Goal: Navigation & Orientation: Find specific page/section

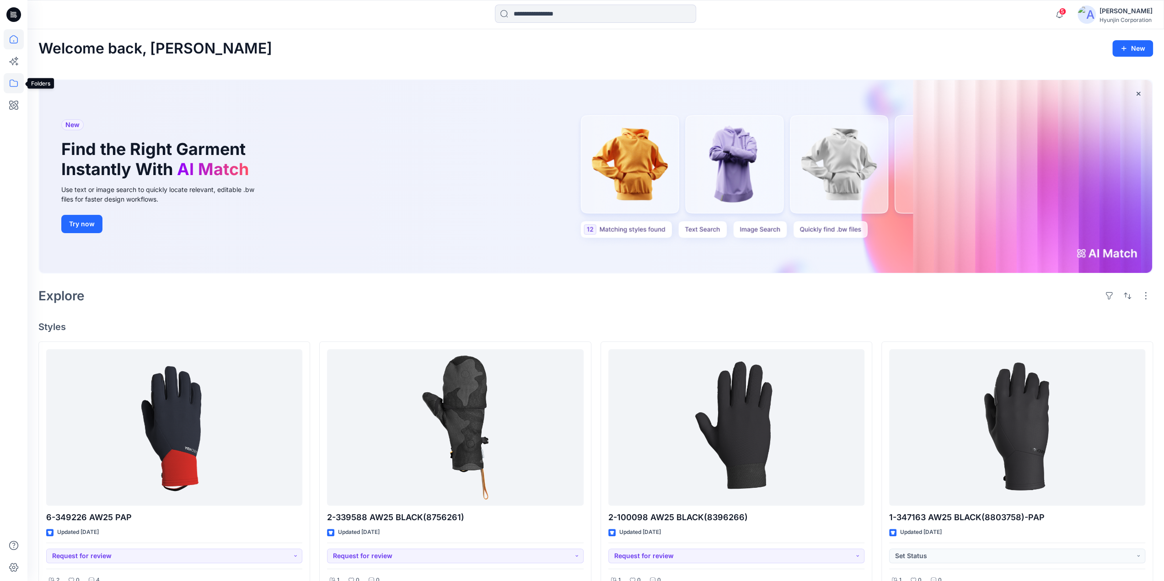
click at [20, 87] on icon at bounding box center [14, 83] width 20 height 20
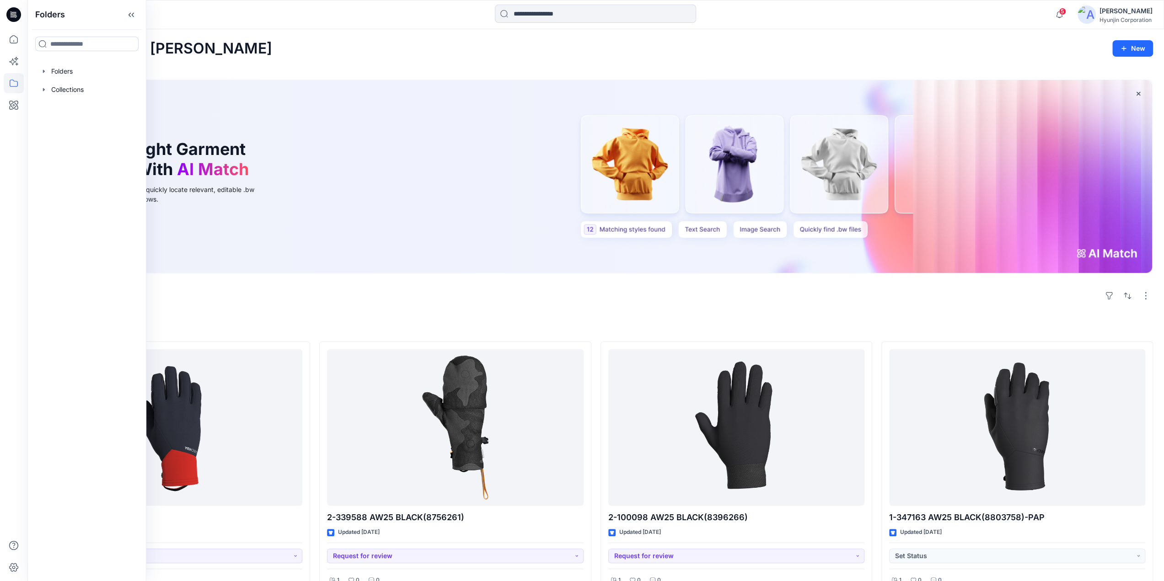
click at [383, 173] on div "New Find the Right Garment Instantly With AI Match Use text or image search to …" at bounding box center [595, 176] width 1113 height 193
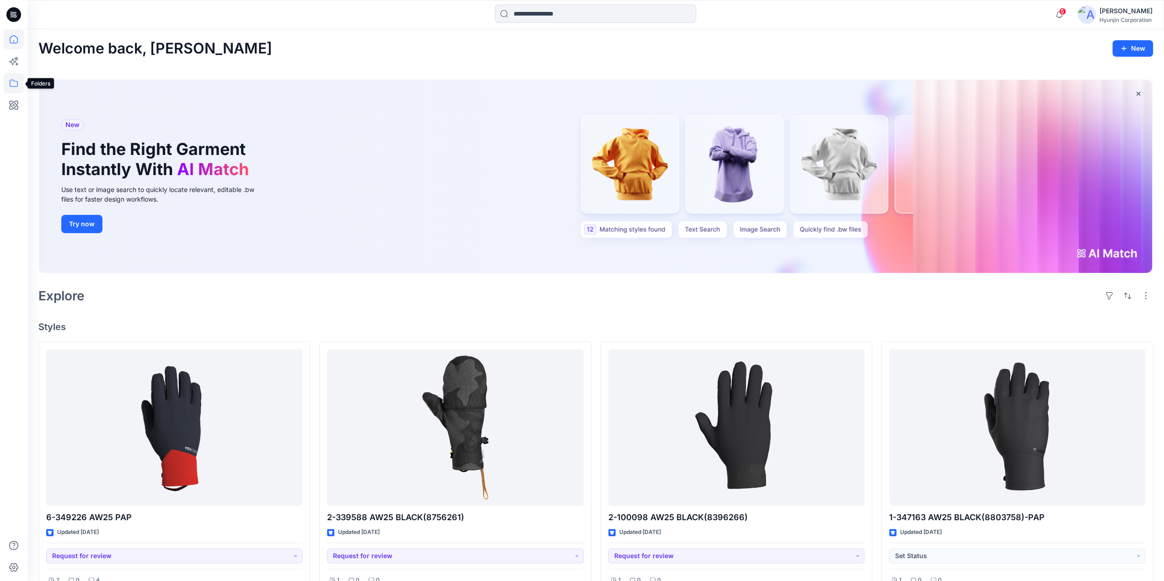
click at [17, 86] on icon at bounding box center [14, 83] width 8 height 7
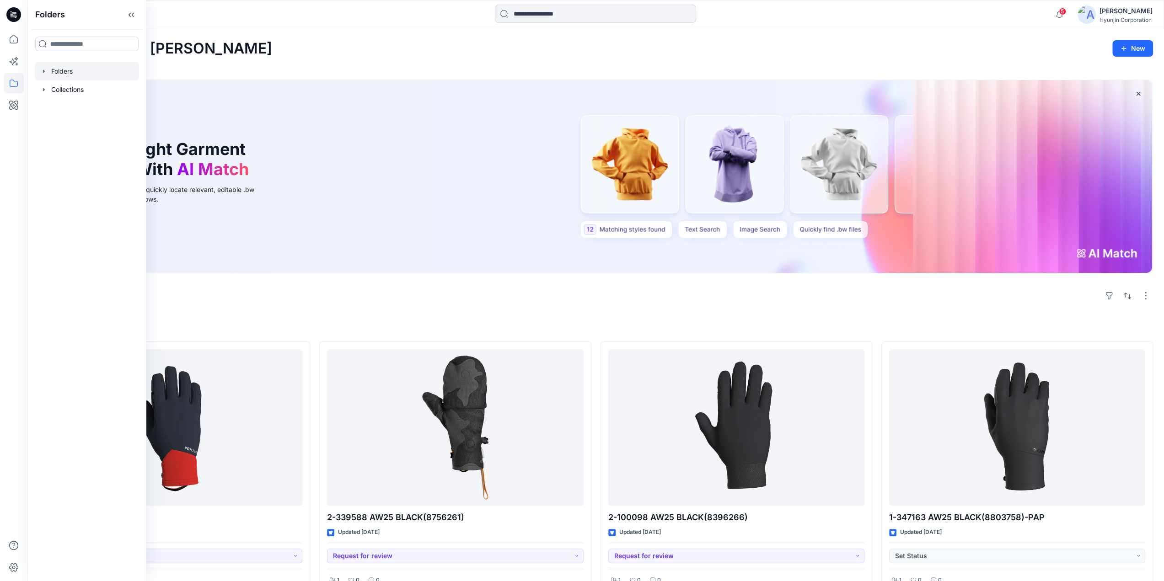
click at [91, 76] on div at bounding box center [87, 71] width 104 height 18
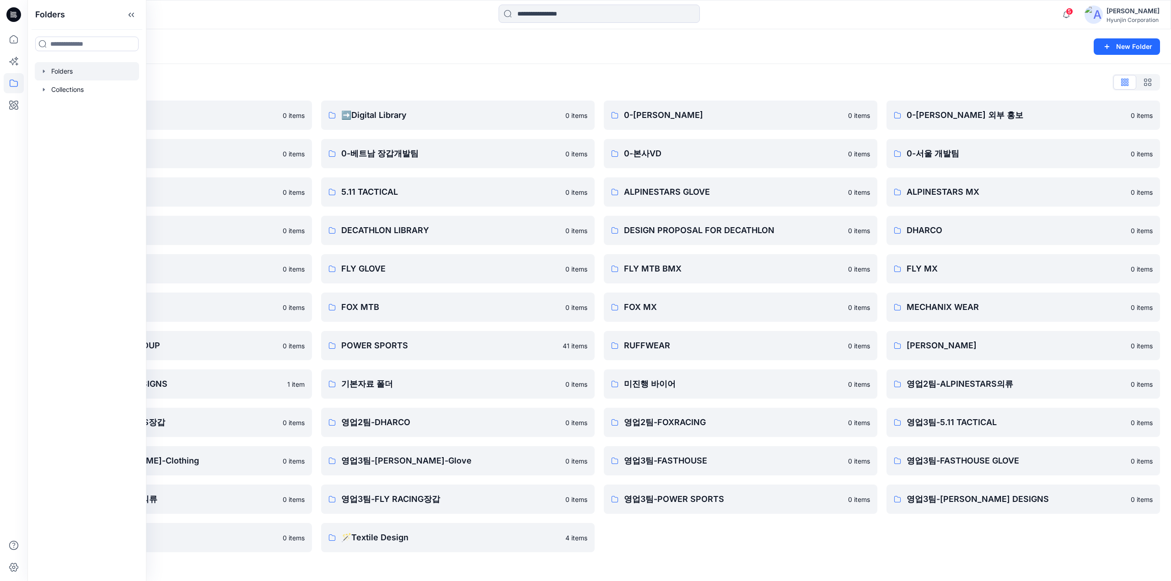
click at [497, 59] on div "Folders New Folder" at bounding box center [599, 46] width 1144 height 35
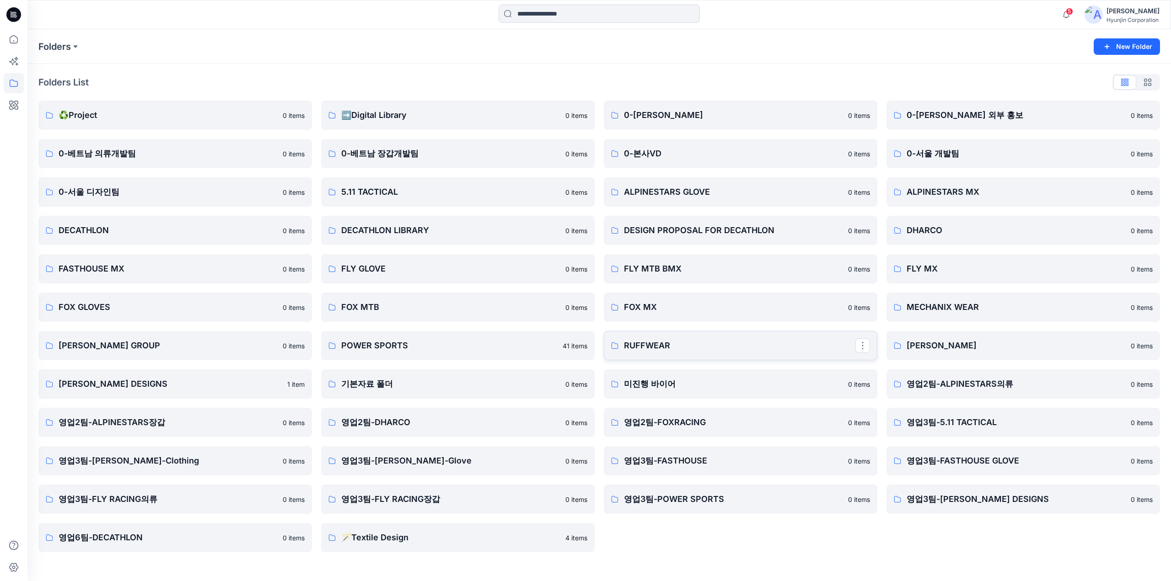
click at [683, 338] on link "RUFFWEAR" at bounding box center [741, 345] width 274 height 29
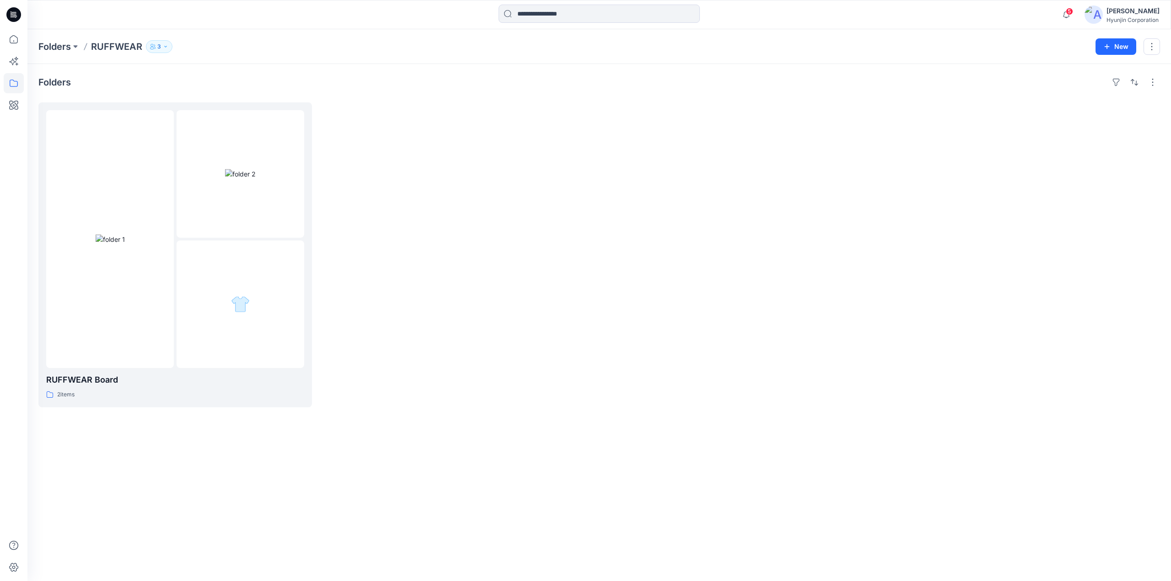
click at [158, 47] on p "3" at bounding box center [159, 47] width 4 height 10
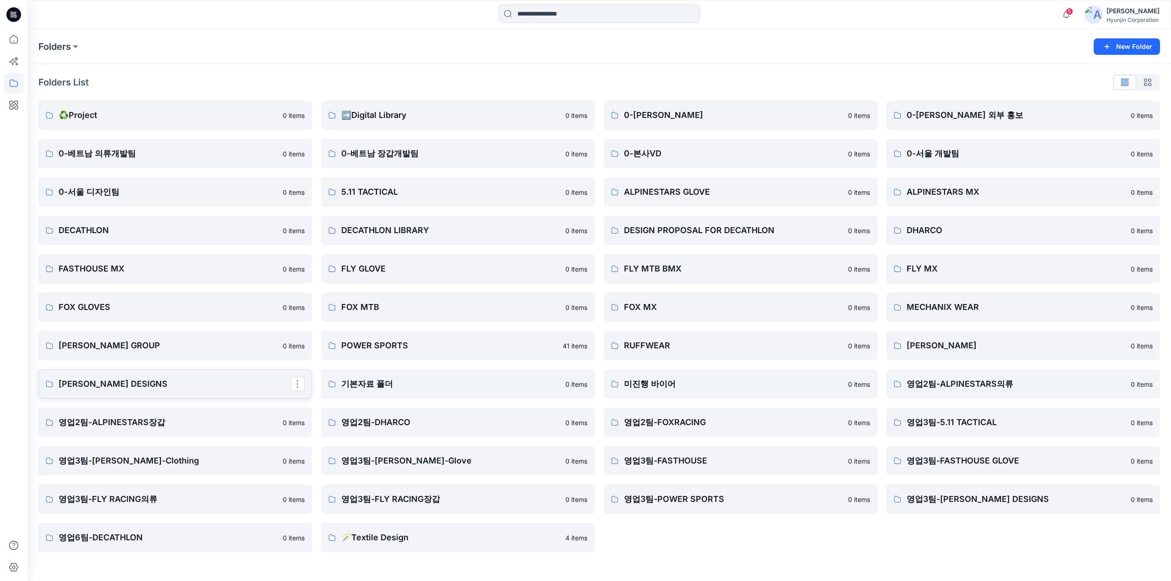
click at [239, 383] on p "[PERSON_NAME] DESIGNS" at bounding box center [174, 384] width 231 height 13
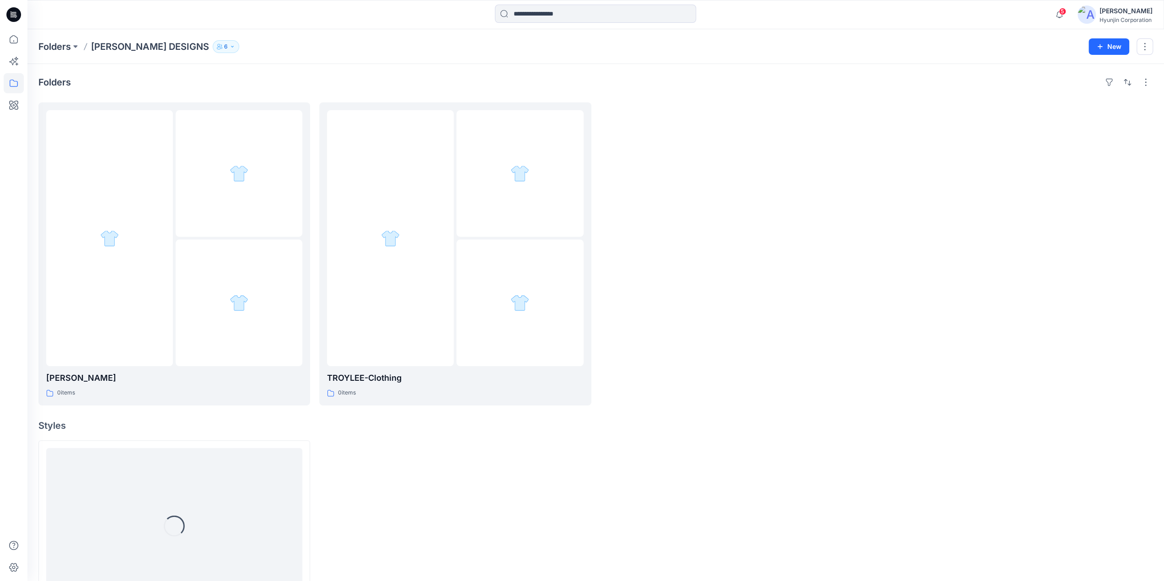
click at [224, 51] on p "6" at bounding box center [226, 47] width 4 height 10
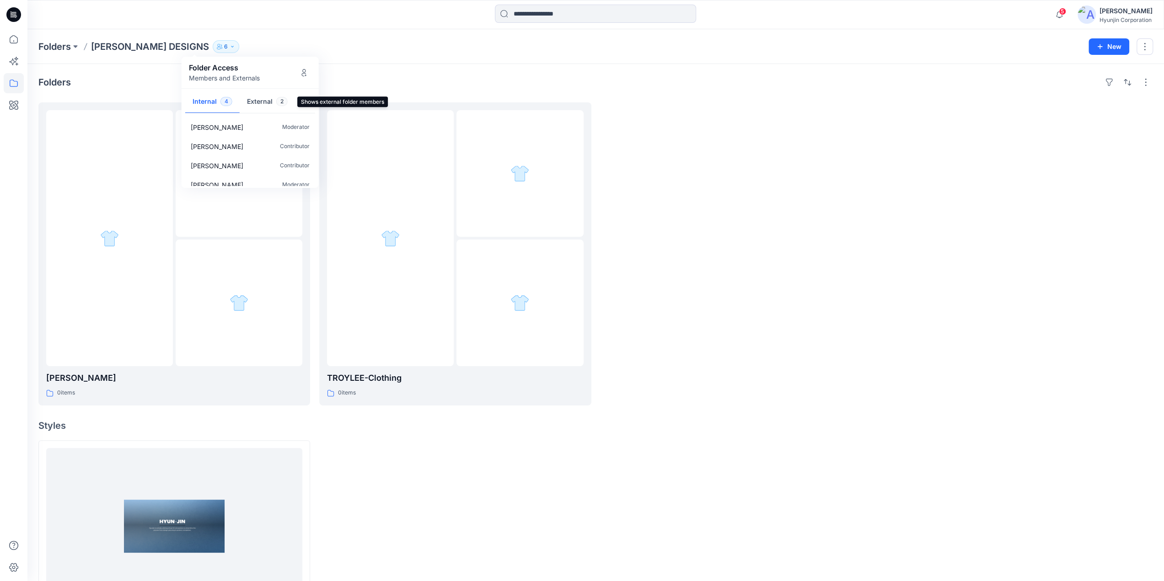
click at [267, 101] on button "External 2" at bounding box center [267, 102] width 55 height 23
click at [209, 98] on button "Internal 4" at bounding box center [212, 102] width 54 height 23
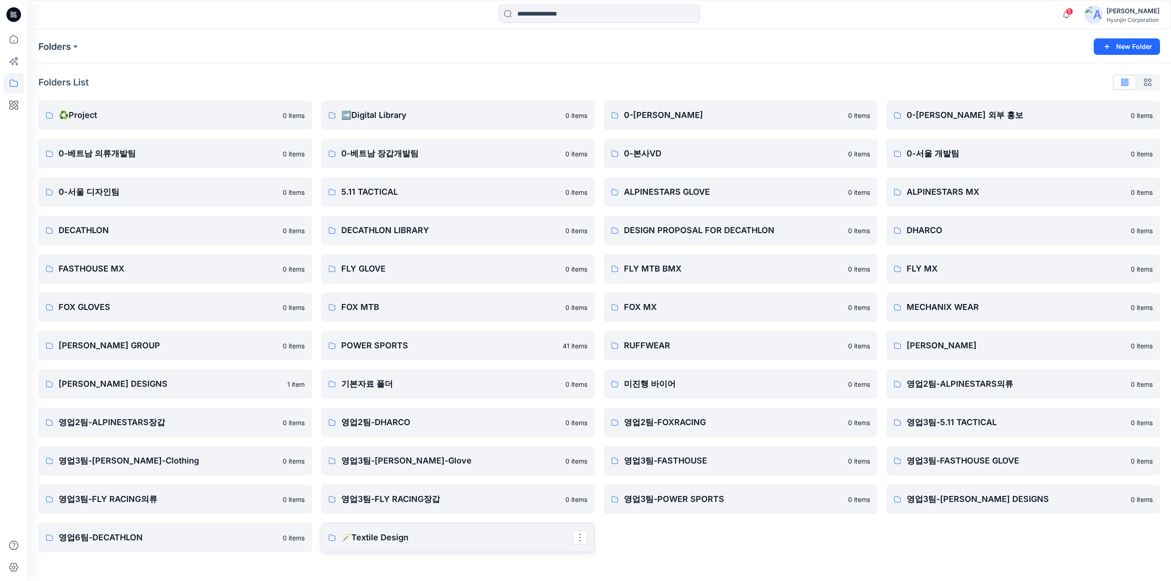
click at [401, 535] on p "🪄Textile Design" at bounding box center [456, 538] width 231 height 13
